Goal: Check status: Check status

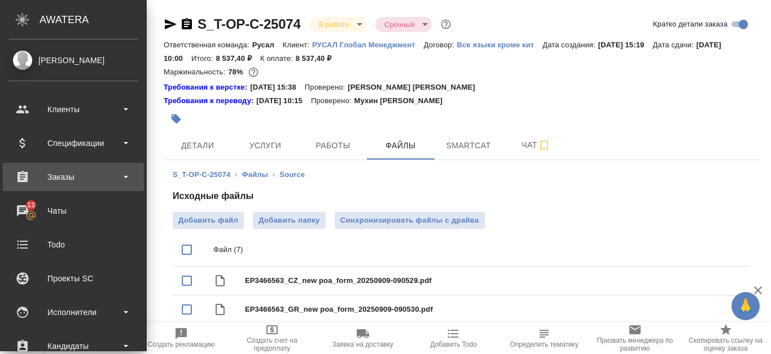
click at [23, 176] on div "Заказы" at bounding box center [73, 177] width 130 height 17
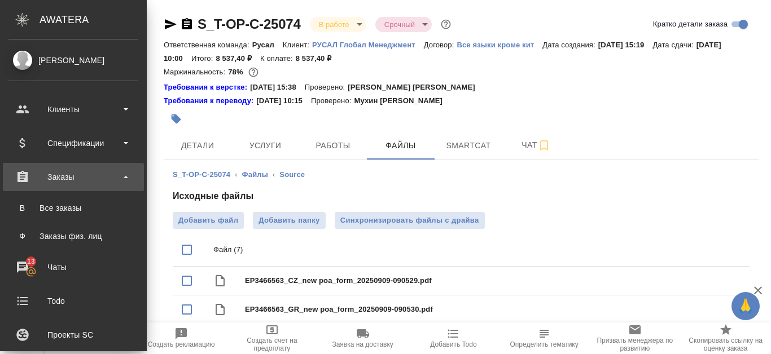
click at [113, 174] on div "Заказы" at bounding box center [73, 177] width 130 height 17
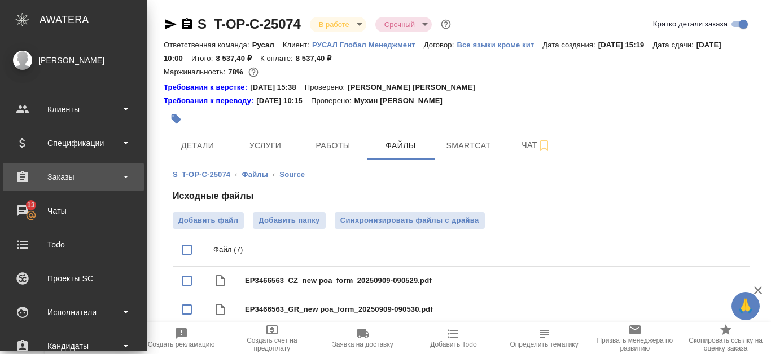
click at [78, 182] on div "Заказы" at bounding box center [73, 177] width 130 height 17
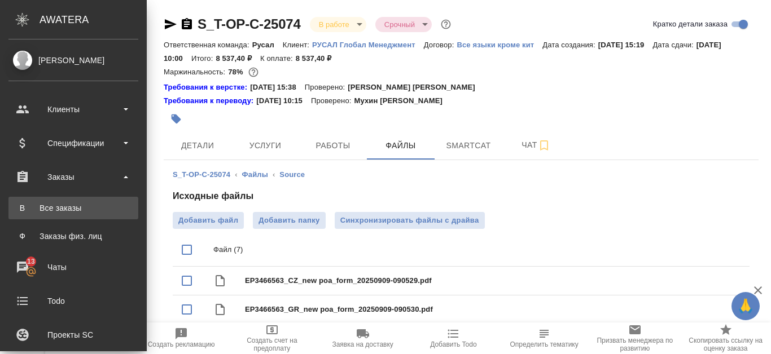
click at [68, 204] on div "Все заказы" at bounding box center [73, 208] width 119 height 11
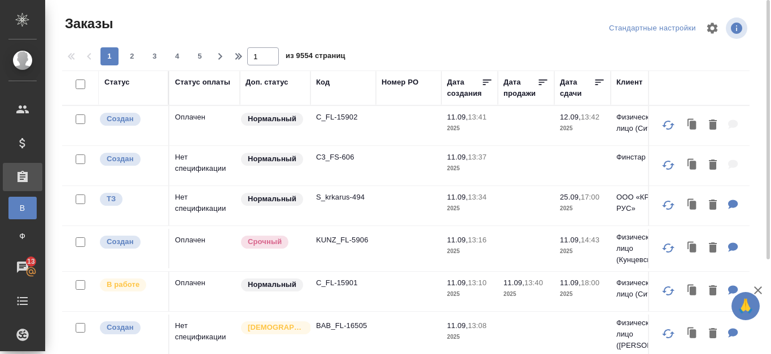
click at [330, 84] on div "Код" at bounding box center [343, 82] width 54 height 11
click at [326, 80] on div "Код" at bounding box center [323, 82] width 14 height 11
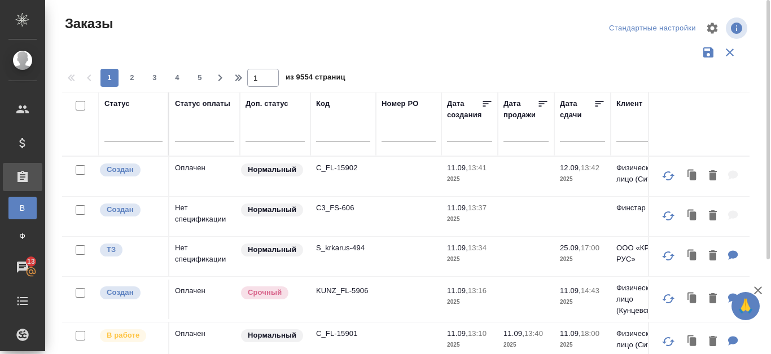
click at [322, 133] on input "text" at bounding box center [343, 135] width 54 height 14
paste input "46623"
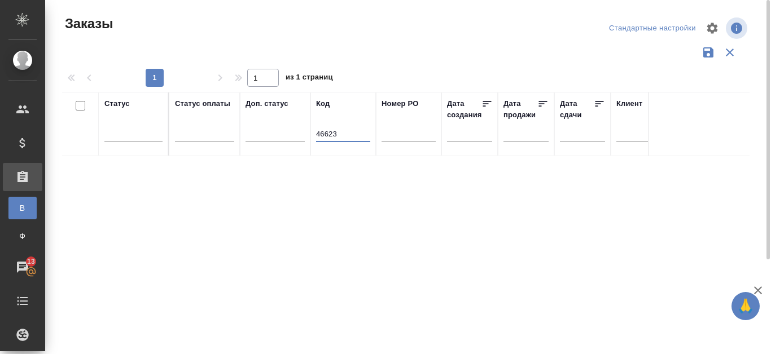
type input "46623"
drag, startPoint x: 349, startPoint y: 130, endPoint x: 312, endPoint y: 135, distance: 38.2
click at [403, 129] on input "text" at bounding box center [408, 135] width 54 height 14
drag, startPoint x: 342, startPoint y: 134, endPoint x: 310, endPoint y: 137, distance: 32.3
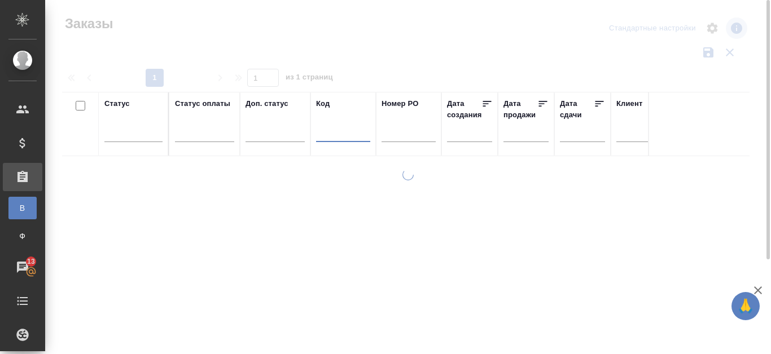
click at [395, 133] on input "text" at bounding box center [408, 135] width 54 height 14
paste input "Т-ОП-С-46623"
type input "Т-ОП-С-46623"
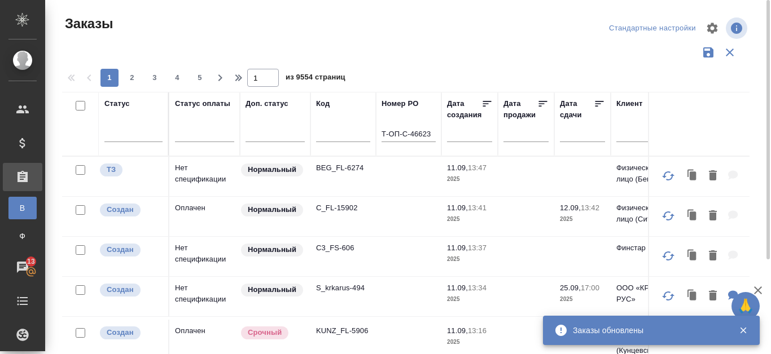
click at [431, 131] on input "Т-ОП-С-46623" at bounding box center [408, 135] width 54 height 14
click at [433, 134] on input "Т-ОП-С-46623" at bounding box center [408, 135] width 54 height 14
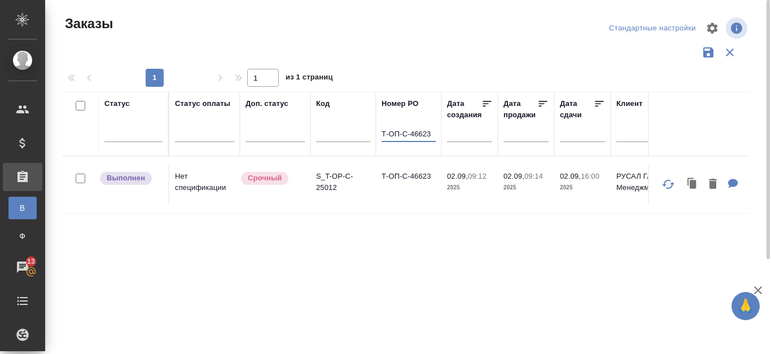
click at [408, 179] on td "Т-ОП-С-46623" at bounding box center [408, 185] width 65 height 40
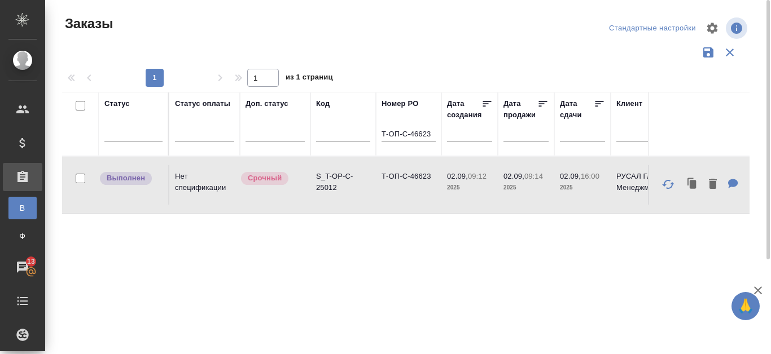
click at [409, 176] on td "Т-ОП-С-46623" at bounding box center [408, 185] width 65 height 40
click at [409, 174] on td "Т-ОП-С-46623" at bounding box center [408, 185] width 65 height 40
click at [324, 176] on p "S_T-OP-C-25012" at bounding box center [343, 182] width 54 height 23
drag, startPoint x: 432, startPoint y: 134, endPoint x: 361, endPoint y: 142, distance: 71.5
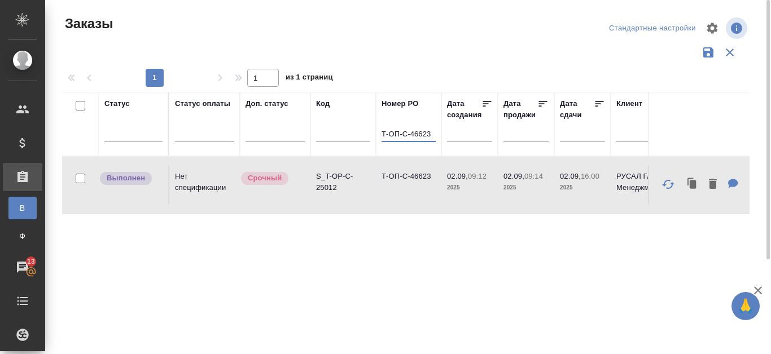
paste input "46697"
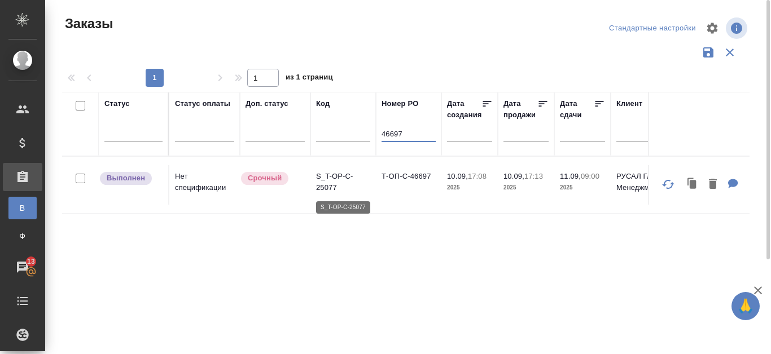
type input "46697"
click at [325, 176] on p "S_T-OP-C-25077" at bounding box center [343, 182] width 54 height 23
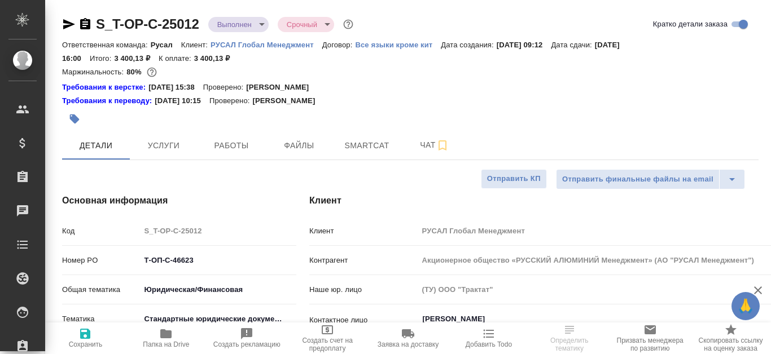
select select "RU"
type textarea "x"
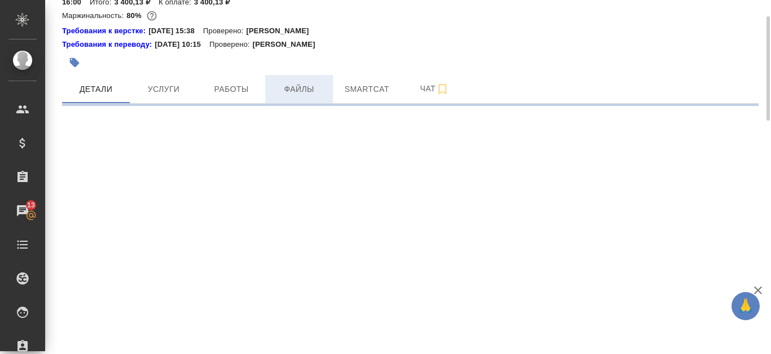
select select "RU"
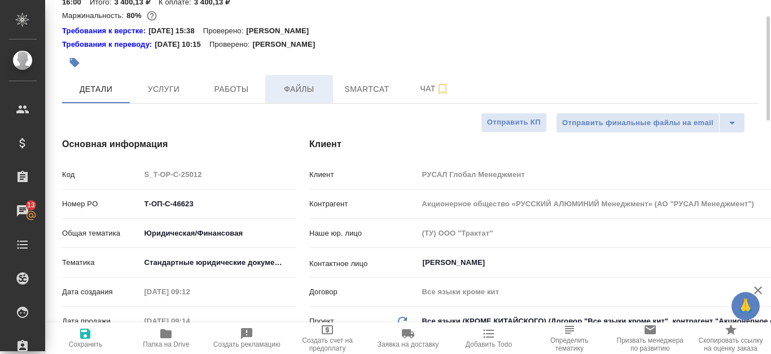
type textarea "x"
click at [317, 77] on button "Файлы" at bounding box center [299, 89] width 68 height 28
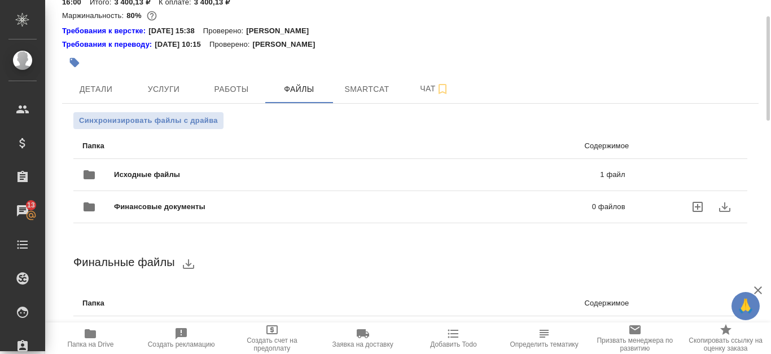
click at [550, 179] on p "1 файл" at bounding box center [507, 174] width 235 height 11
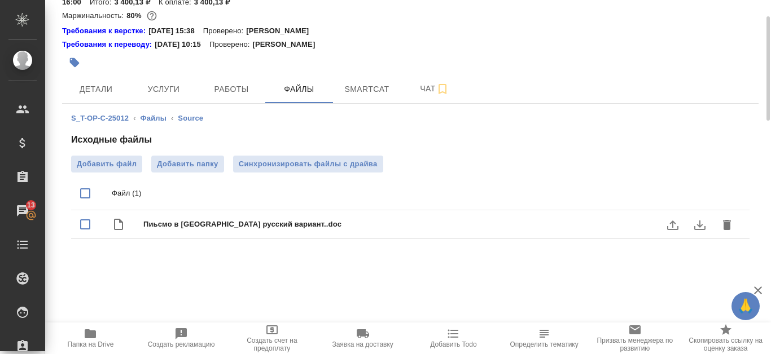
click at [699, 222] on icon "download" at bounding box center [699, 226] width 11 height 10
click at [97, 345] on span "Папка на Drive" at bounding box center [90, 345] width 46 height 8
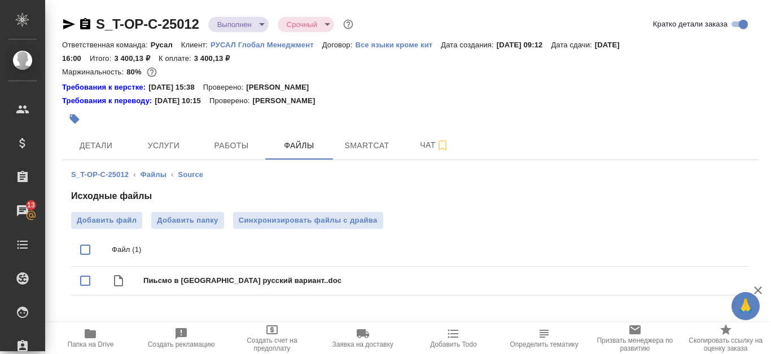
click at [101, 345] on span "Папка на Drive" at bounding box center [90, 345] width 46 height 8
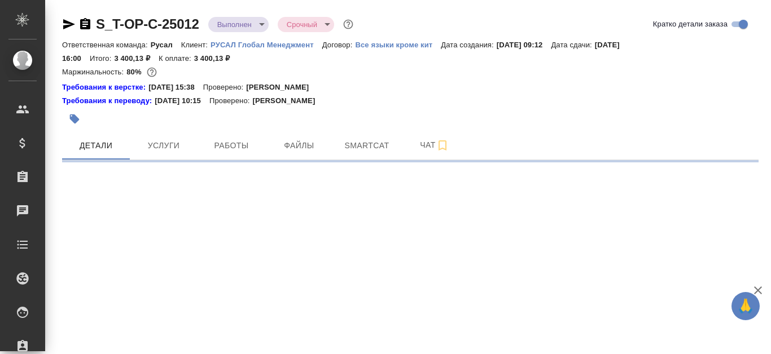
select select "RU"
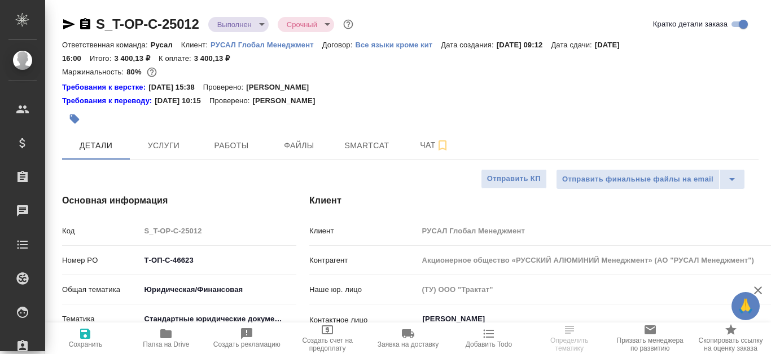
type textarea "x"
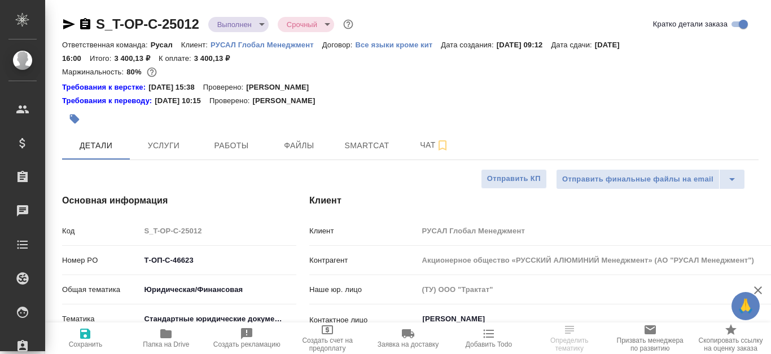
type textarea "x"
click at [71, 23] on icon "button" at bounding box center [69, 24] width 12 height 10
select select "RU"
type textarea "x"
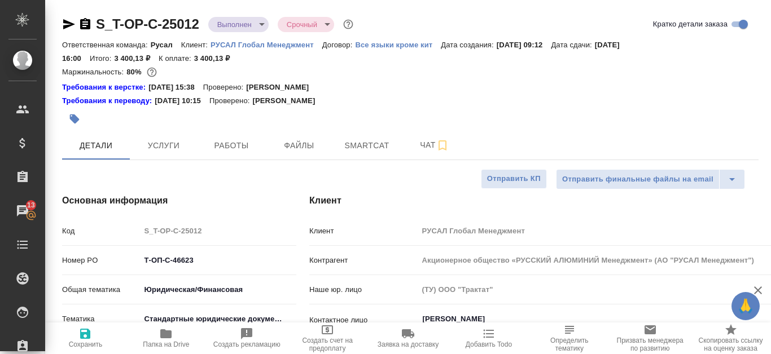
type textarea "x"
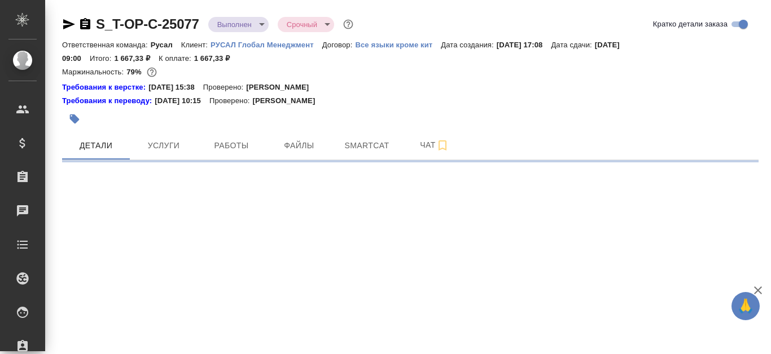
select select "RU"
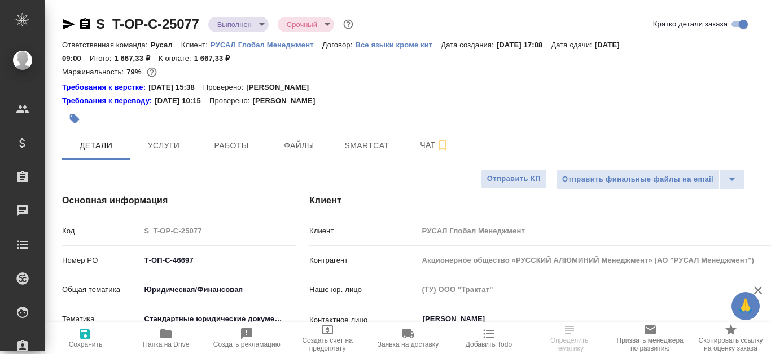
type textarea "x"
click at [172, 343] on span "Папка на Drive" at bounding box center [166, 345] width 46 height 8
type textarea "x"
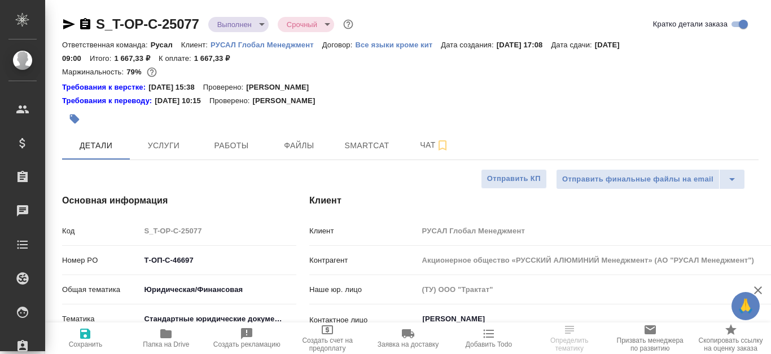
type textarea "x"
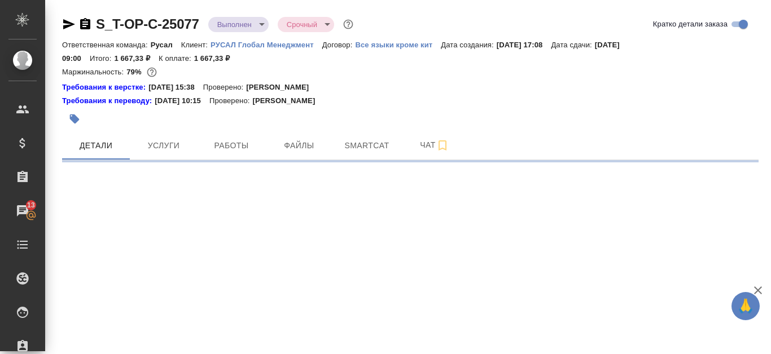
select select "RU"
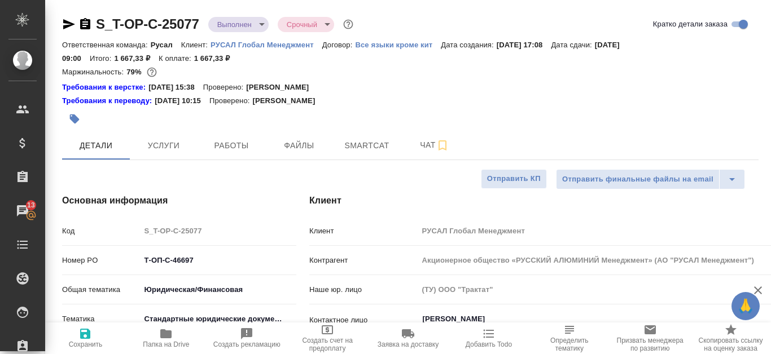
type textarea "x"
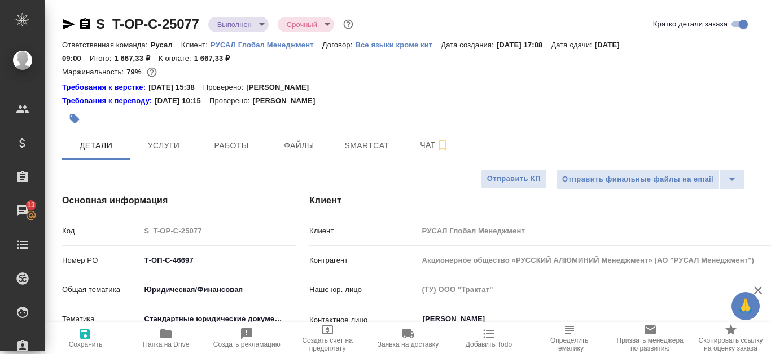
type textarea "x"
click at [69, 24] on icon "button" at bounding box center [69, 24] width 12 height 10
type textarea "x"
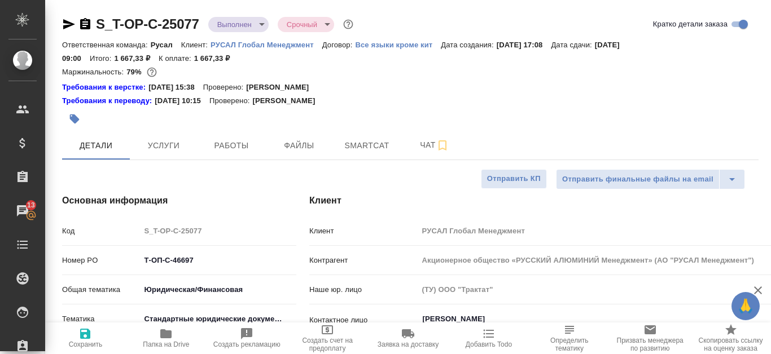
type textarea "x"
drag, startPoint x: 144, startPoint y: 256, endPoint x: 213, endPoint y: 269, distance: 70.1
click at [213, 269] on input "Т-ОП-С-46697" at bounding box center [218, 260] width 155 height 16
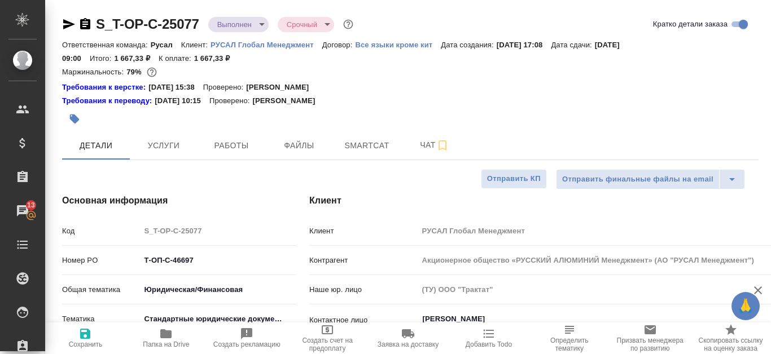
type textarea "x"
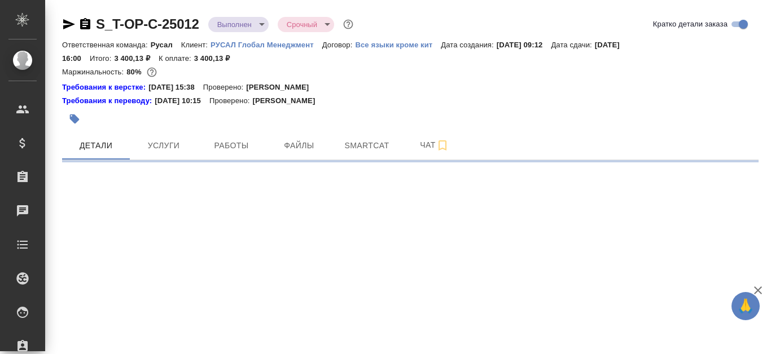
select select "RU"
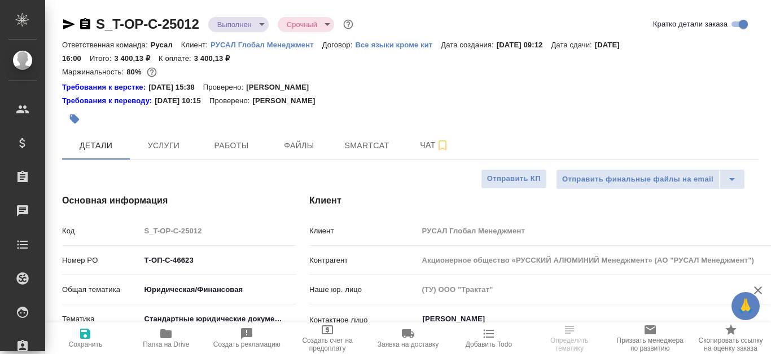
type textarea "x"
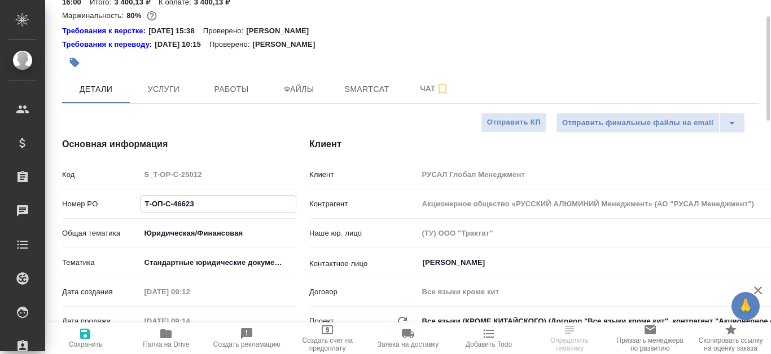
drag, startPoint x: 143, startPoint y: 203, endPoint x: 213, endPoint y: 203, distance: 70.5
click at [213, 203] on input "Т-ОП-С-46623" at bounding box center [218, 204] width 155 height 16
select select "RU"
type textarea "x"
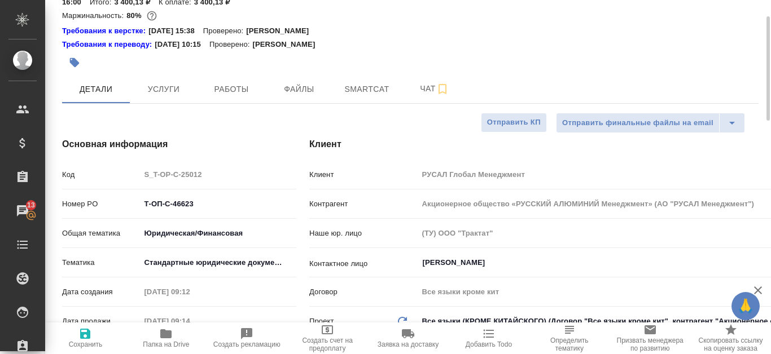
type textarea "x"
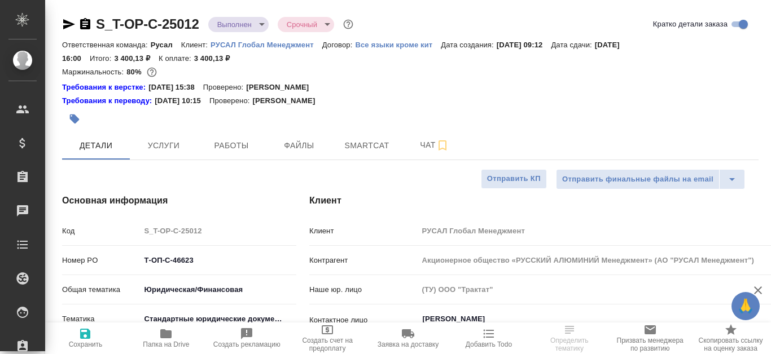
select select "RU"
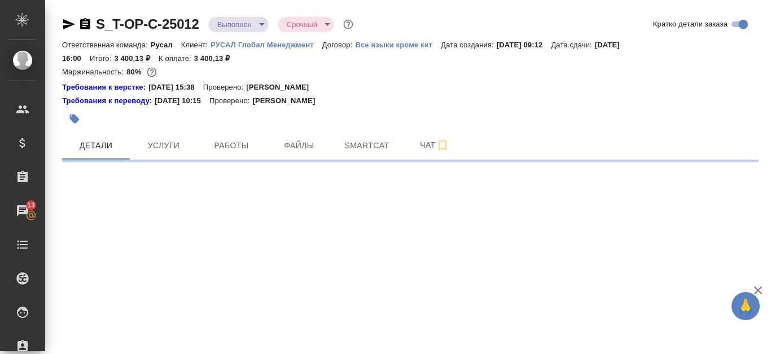
select select "RU"
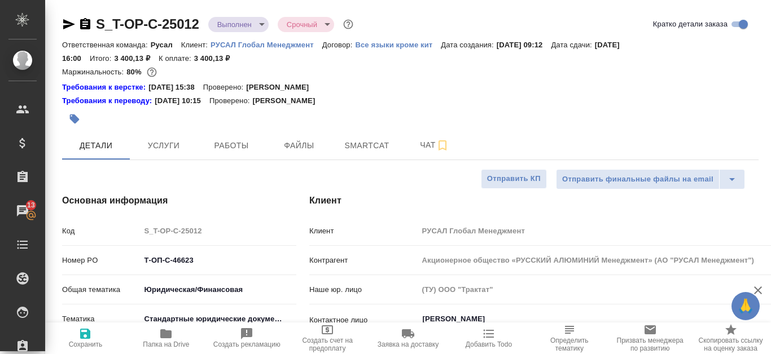
type textarea "x"
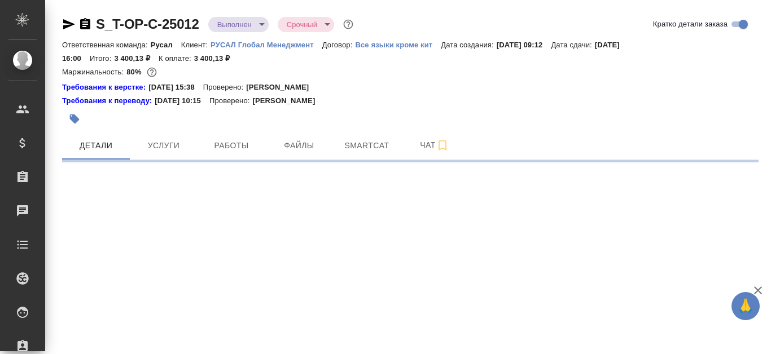
select select "RU"
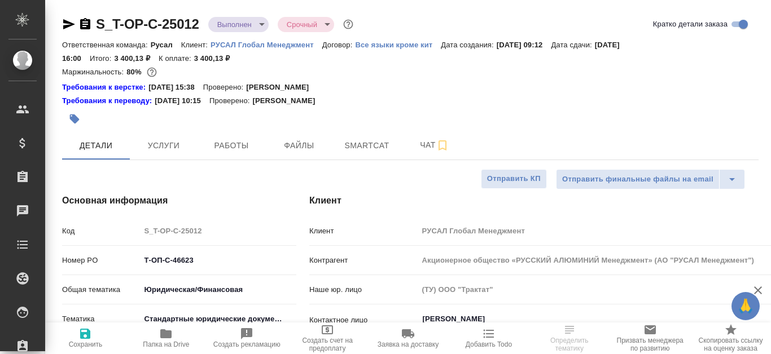
type textarea "x"
click at [72, 25] on icon "button" at bounding box center [69, 24] width 12 height 10
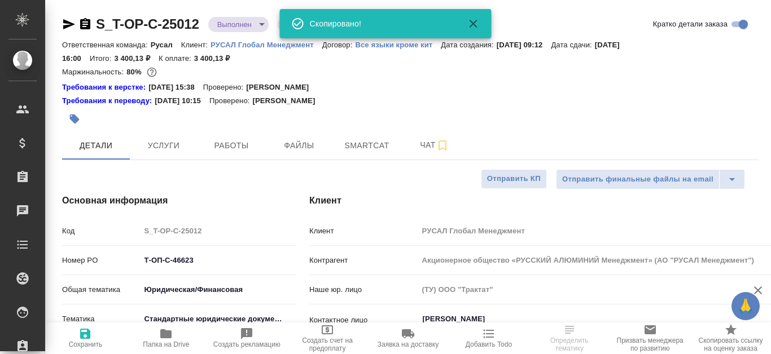
type textarea "x"
select select "RU"
type textarea "x"
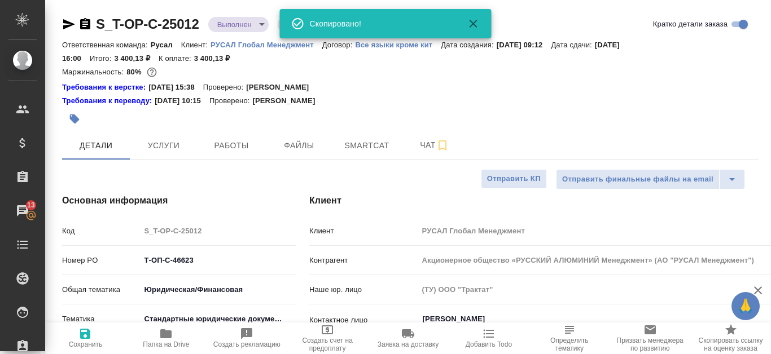
type textarea "x"
